Goal: Task Accomplishment & Management: Manage account settings

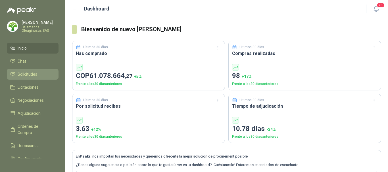
click at [32, 76] on span "Solicitudes" at bounding box center [28, 74] width 20 height 6
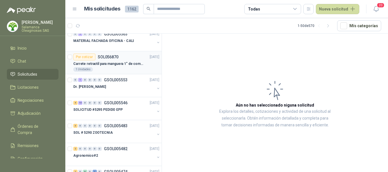
scroll to position [57, 0]
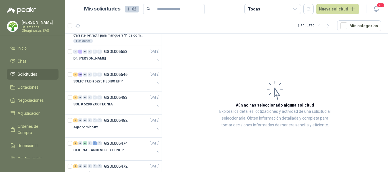
click at [41, 26] on p "Salamanca Oleaginosas SAS" at bounding box center [40, 29] width 37 height 7
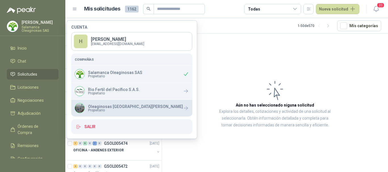
click at [103, 107] on p "Oleaginosas [GEOGRAPHIC_DATA][PERSON_NAME]" at bounding box center [135, 107] width 95 height 4
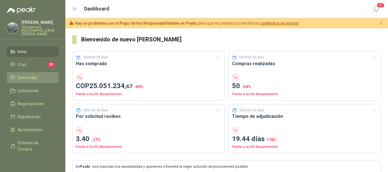
click at [34, 75] on span "Solicitudes" at bounding box center [28, 78] width 20 height 6
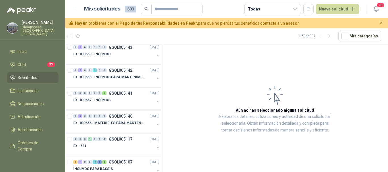
scroll to position [199, 0]
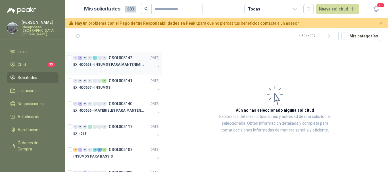
click at [129, 68] on div "EX -000658 - INSUMOS PARA MANTENIMIENTO MECANICO" at bounding box center [113, 64] width 81 height 7
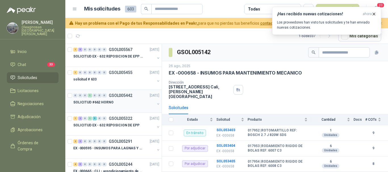
scroll to position [28, 0]
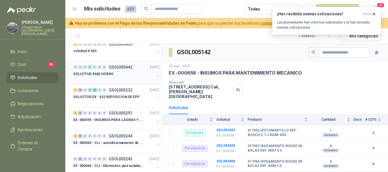
click at [126, 78] on div at bounding box center [113, 79] width 81 height 5
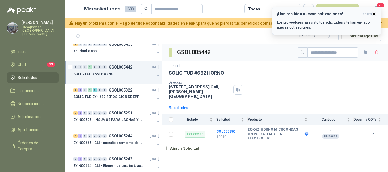
click at [375, 14] on icon "button" at bounding box center [373, 14] width 5 height 5
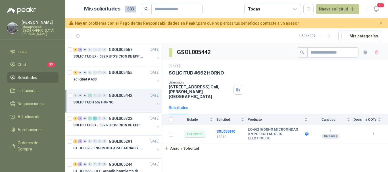
click at [331, 10] on button "Nueva solicitud" at bounding box center [337, 9] width 43 height 10
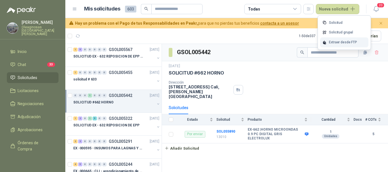
click at [343, 41] on div "Extraer desde FTP" at bounding box center [344, 42] width 48 height 10
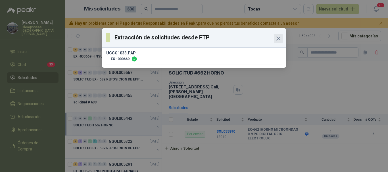
click at [279, 38] on icon "Close" at bounding box center [278, 38] width 7 height 7
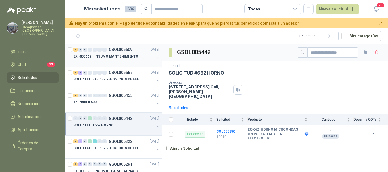
click at [106, 59] on p "EX -000669 - INSUMO MANTENIMIENTO" at bounding box center [105, 56] width 65 height 5
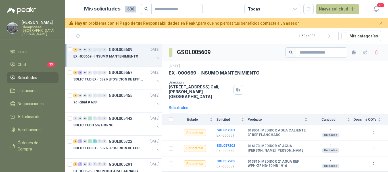
click at [344, 9] on button "Nueva solicitud" at bounding box center [337, 9] width 43 height 10
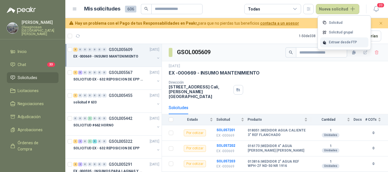
click at [338, 42] on div "Extraer desde FTP" at bounding box center [344, 42] width 48 height 10
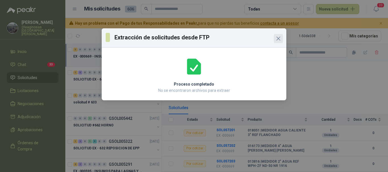
click at [280, 37] on icon "Close" at bounding box center [278, 38] width 7 height 7
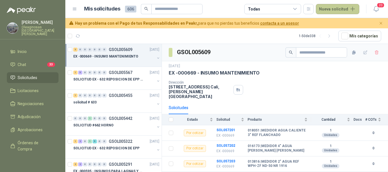
click at [350, 9] on button "Nueva solicitud" at bounding box center [337, 9] width 43 height 10
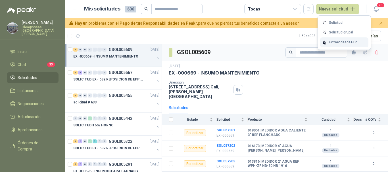
click at [337, 42] on div "Extraer desde FTP" at bounding box center [344, 42] width 48 height 10
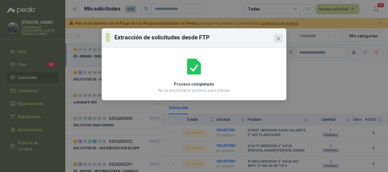
click at [279, 39] on icon "Close" at bounding box center [278, 38] width 7 height 7
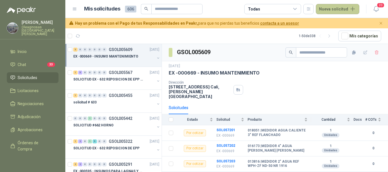
click at [354, 8] on button "Nueva solicitud" at bounding box center [337, 9] width 43 height 10
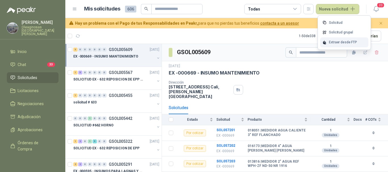
click at [334, 43] on div "Extraer desde FTP" at bounding box center [344, 42] width 48 height 10
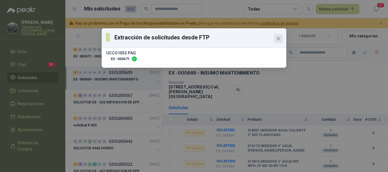
click at [278, 38] on icon "Close" at bounding box center [277, 38] width 3 height 3
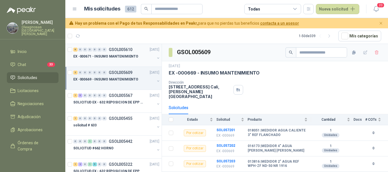
click at [136, 60] on div "EX -000671 - INSUMO MANTENIMIENTO" at bounding box center [113, 56] width 81 height 7
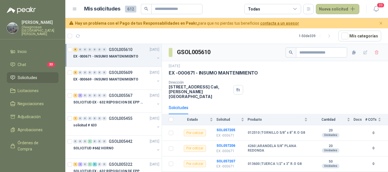
click at [352, 9] on button "Nueva solicitud" at bounding box center [337, 9] width 43 height 10
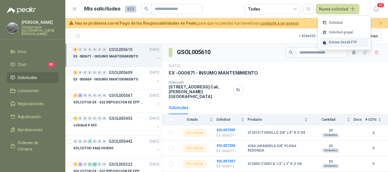
click at [340, 43] on div "Extraer desde FTP" at bounding box center [344, 42] width 48 height 10
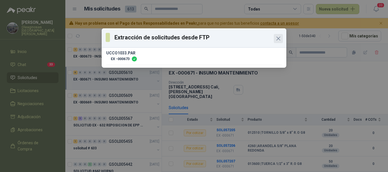
click at [281, 37] on span "Close" at bounding box center [278, 38] width 9 height 7
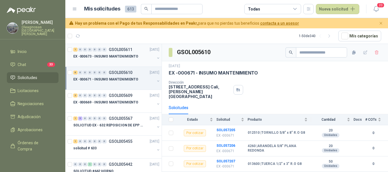
click at [122, 60] on div at bounding box center [113, 62] width 81 height 5
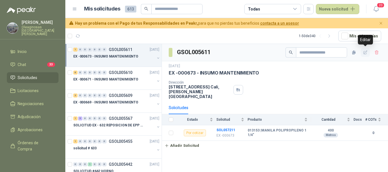
click at [365, 53] on icon "button" at bounding box center [365, 53] width 4 height 4
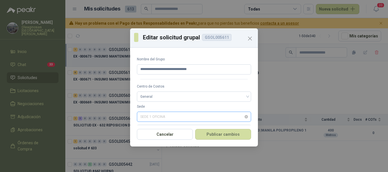
click at [186, 118] on span "SEDE 1 OFICINA" at bounding box center [193, 117] width 107 height 9
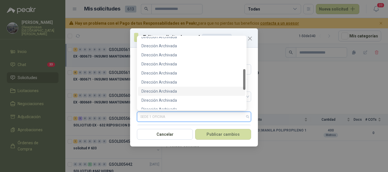
scroll to position [170, 0]
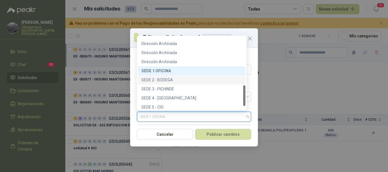
click at [176, 80] on div "SEDE 2 - BODEGA" at bounding box center [191, 80] width 100 height 6
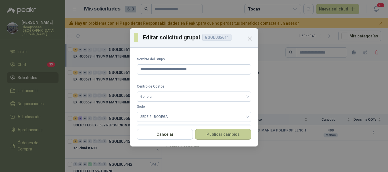
click at [225, 133] on button "Publicar cambios" at bounding box center [223, 134] width 56 height 11
